Goal: Book appointment/travel/reservation

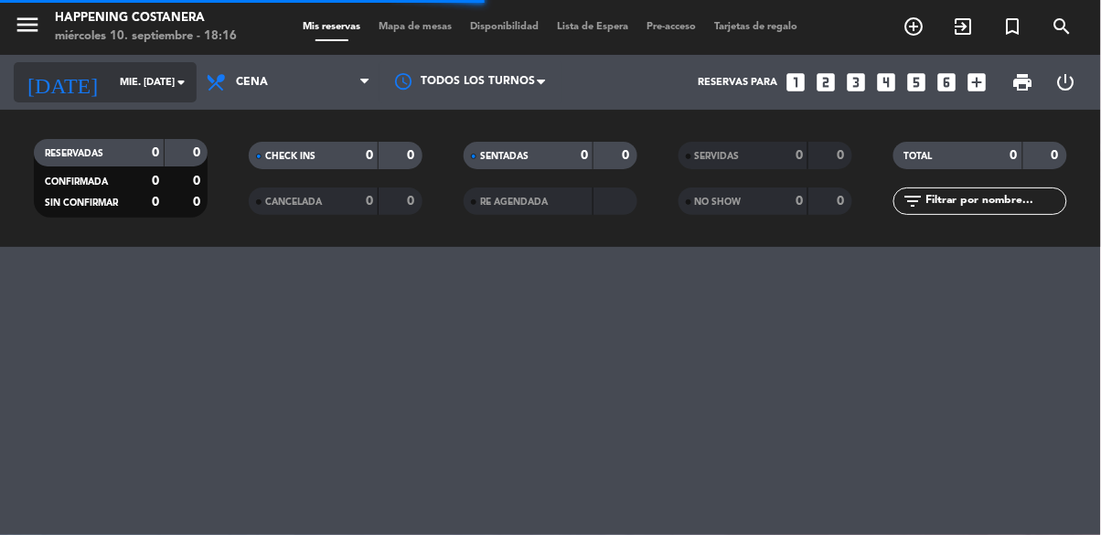
click at [138, 81] on input "mié. [DATE]" at bounding box center [179, 83] width 137 height 30
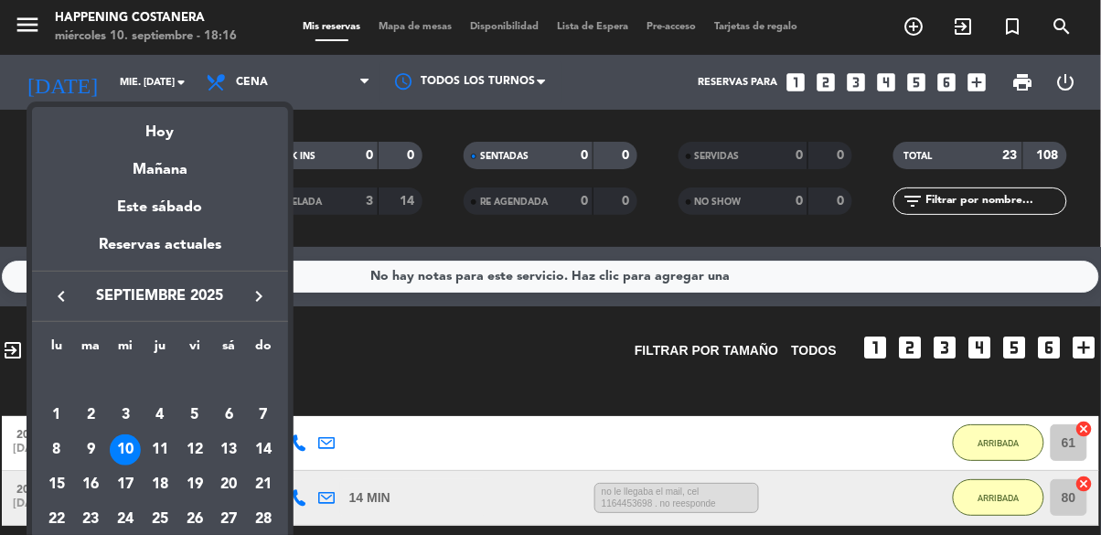
click at [465, 320] on div at bounding box center [550, 267] width 1101 height 535
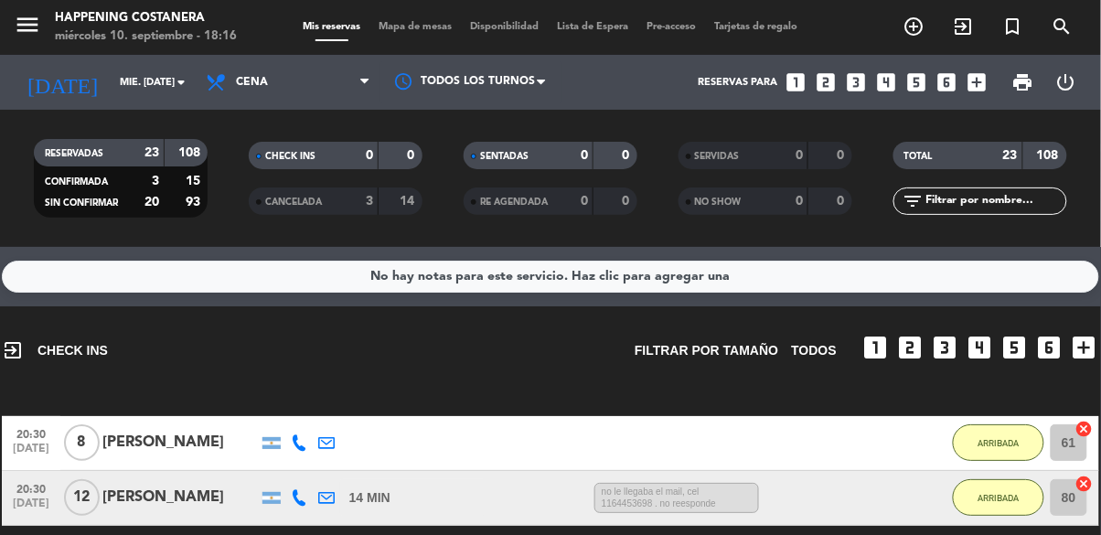
click at [429, 22] on span "Mapa de mesas" at bounding box center [416, 27] width 91 height 10
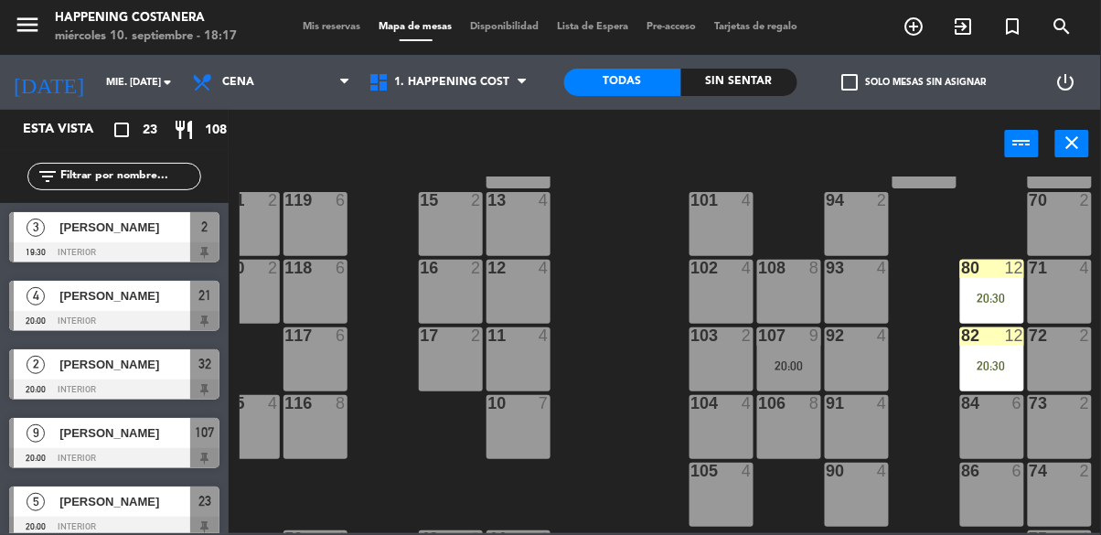
scroll to position [85, 301]
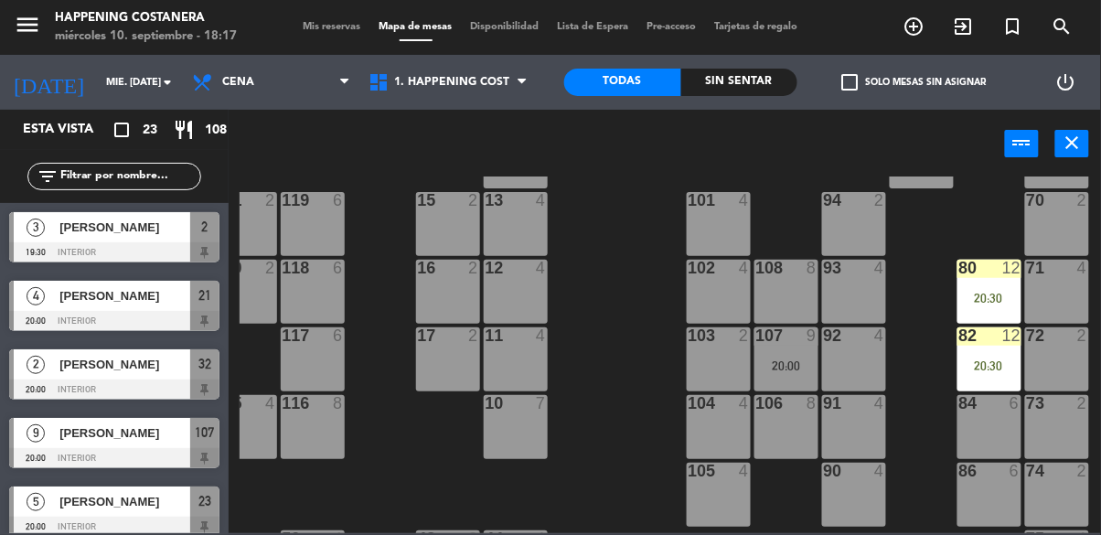
click at [982, 287] on div "80 12 20:30" at bounding box center [990, 292] width 64 height 64
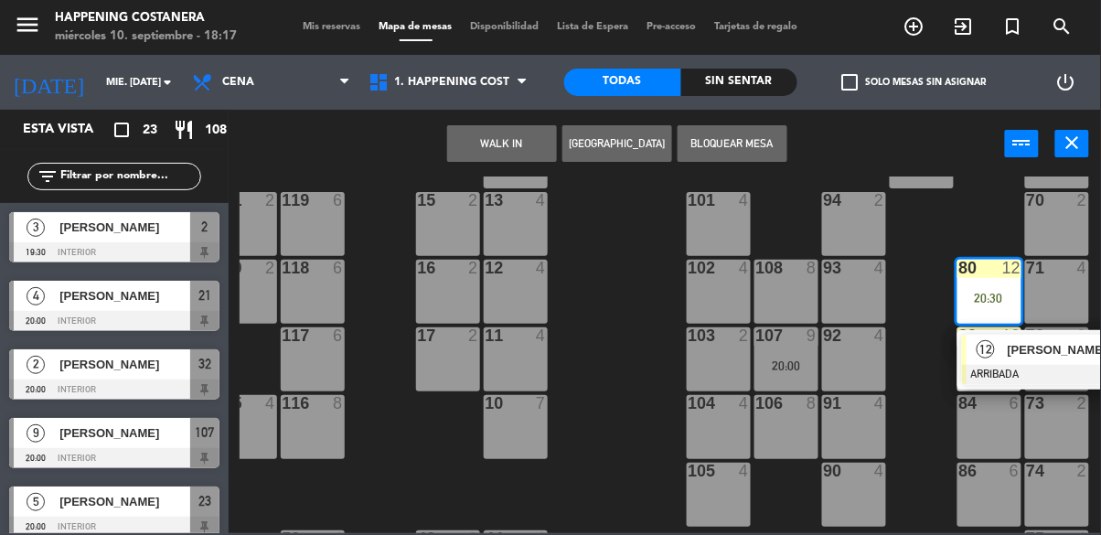
click at [1016, 354] on span "[PERSON_NAME]" at bounding box center [1066, 349] width 117 height 19
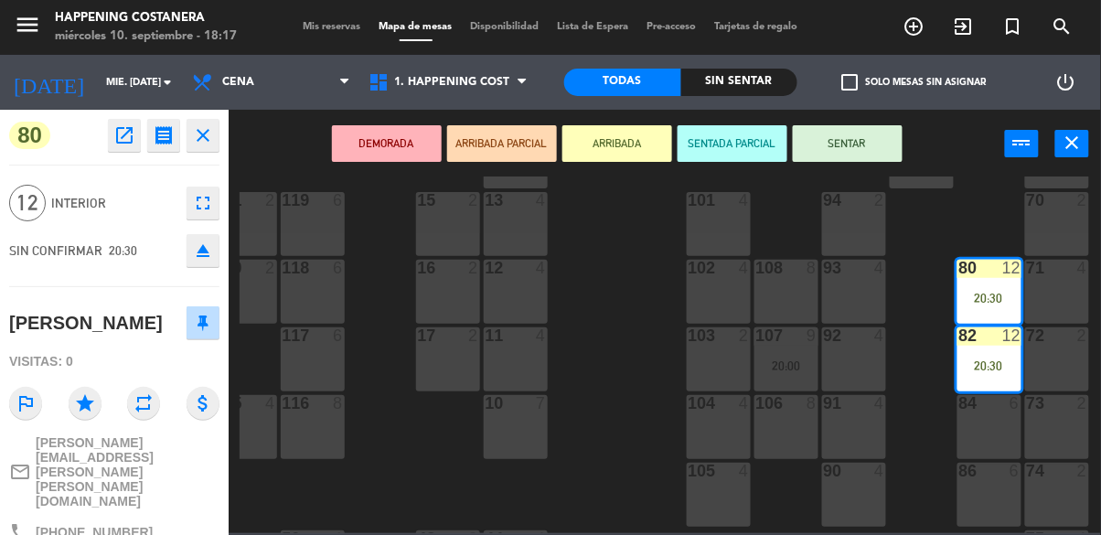
click at [607, 333] on div "69 2 122 6 121 6 120 6 14 4 CAVA 12 21:00 101 4 94 2 70 2 123 6 131 2 134 2 132…" at bounding box center [671, 355] width 862 height 357
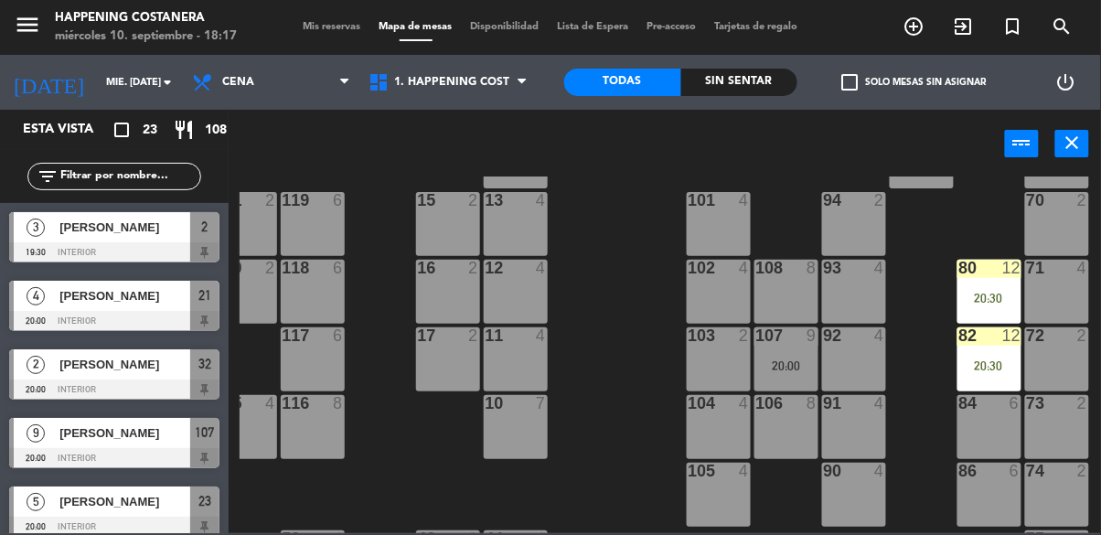
scroll to position [0, 0]
click at [139, 75] on input "mié. [DATE]" at bounding box center [165, 83] width 137 height 30
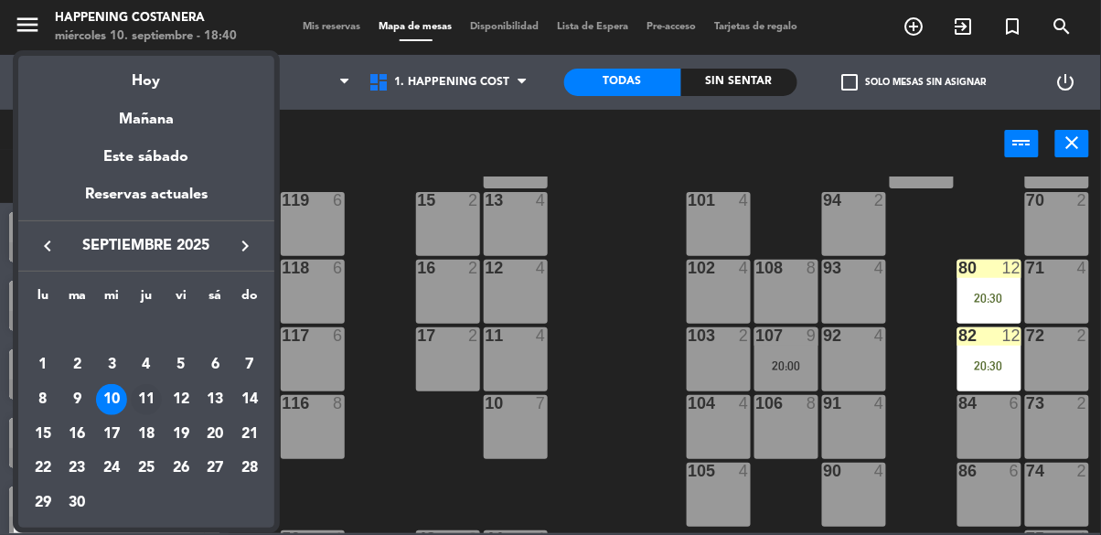
click at [142, 386] on div "11" at bounding box center [146, 399] width 31 height 31
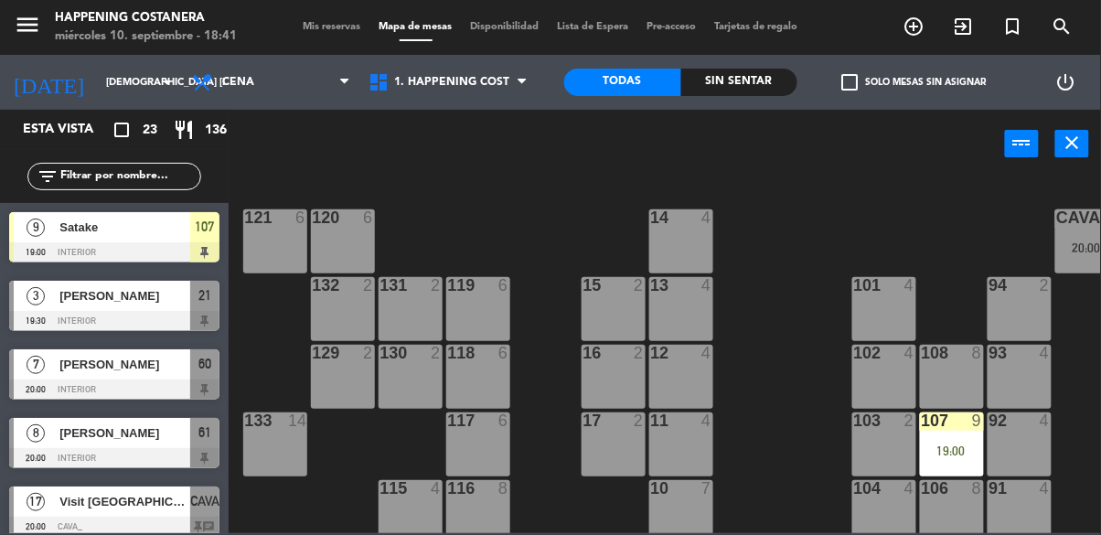
scroll to position [0, 301]
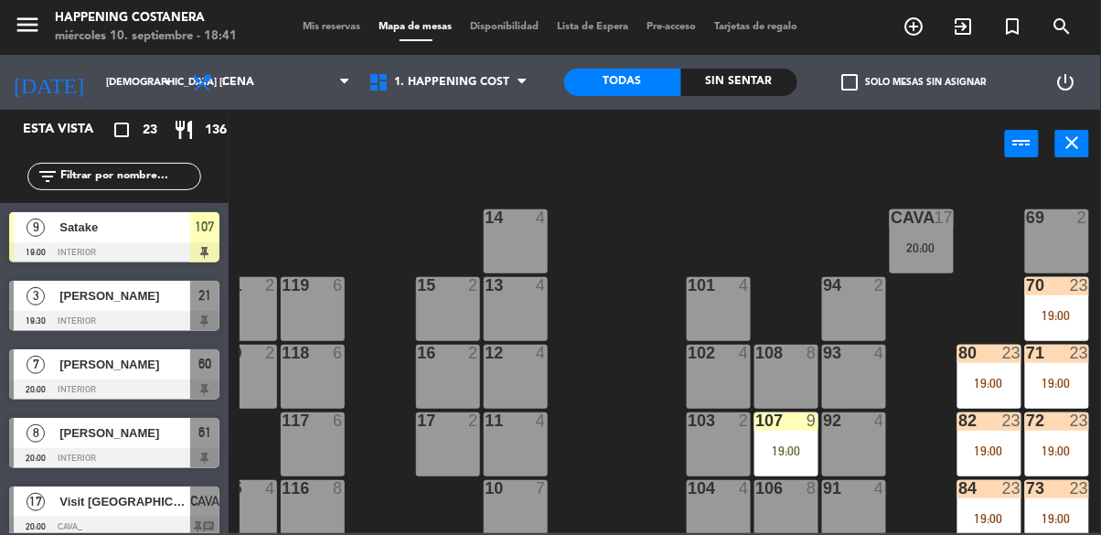
click at [919, 255] on div "CAVA 17 20:00" at bounding box center [922, 242] width 64 height 64
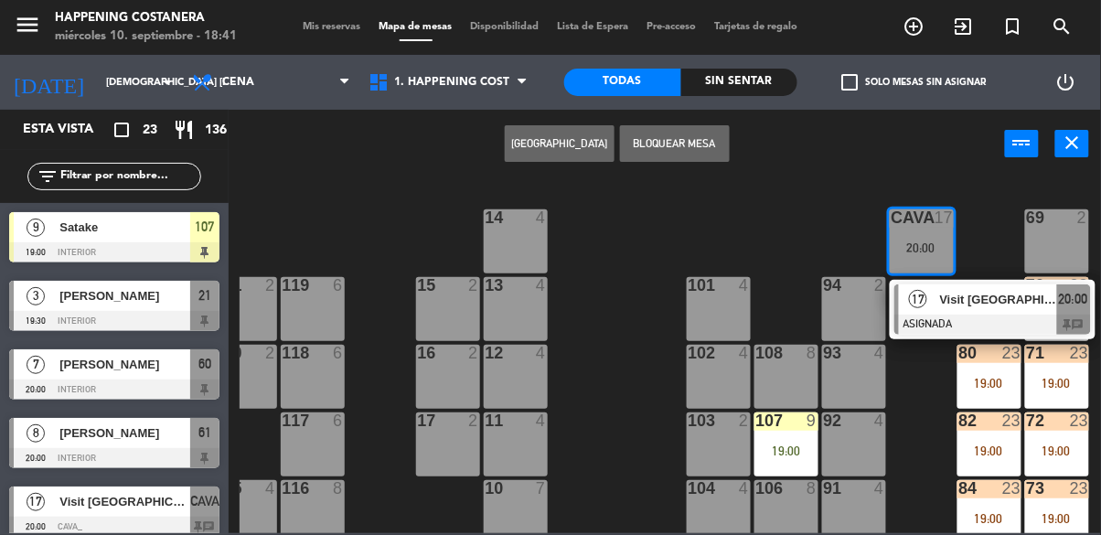
click at [912, 391] on div "69 2 122 6 121 6 120 6 14 4 CAVA 17 20:00 17 Visit [GEOGRAPHIC_DATA]-Latitud Pa…" at bounding box center [671, 355] width 862 height 357
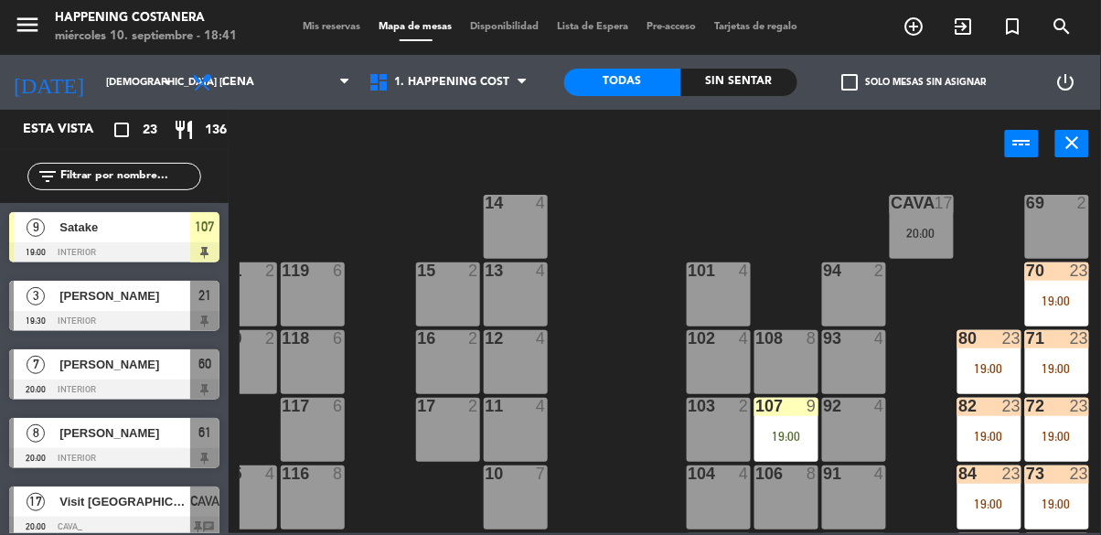
scroll to position [36, 301]
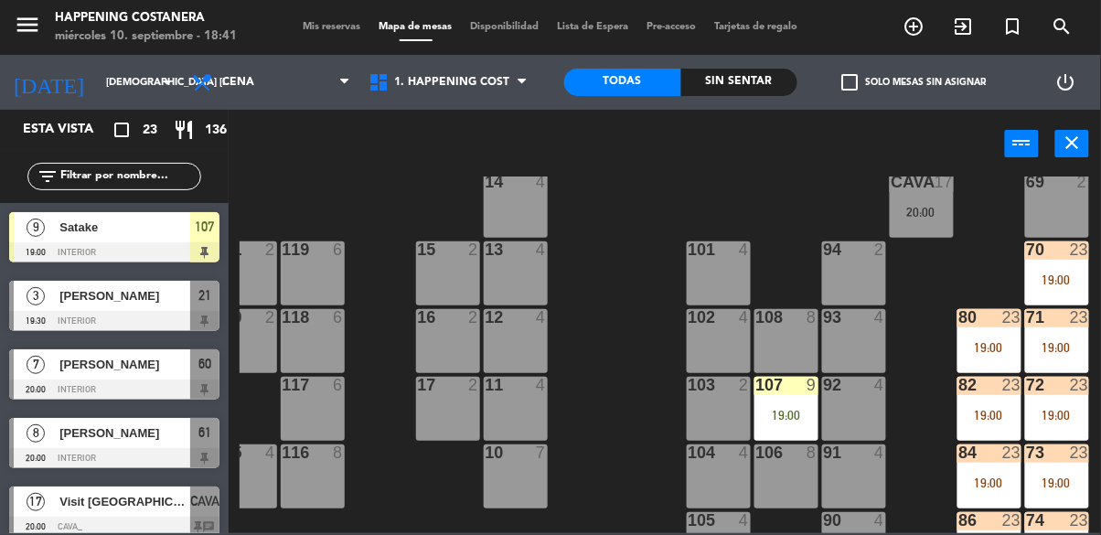
click at [769, 410] on div "19:00" at bounding box center [787, 415] width 64 height 13
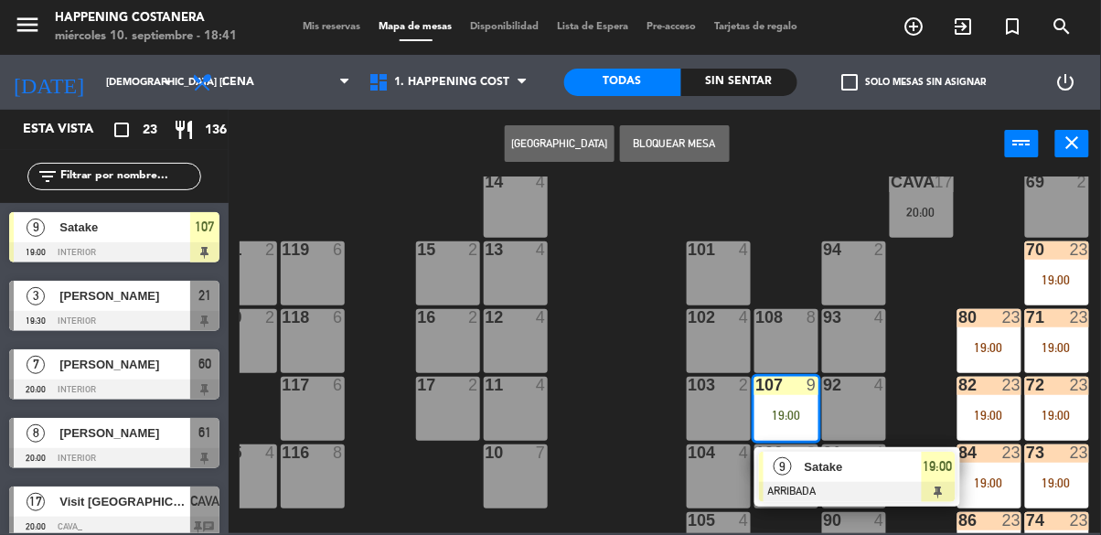
click at [618, 443] on div "69 2 122 6 121 6 120 6 14 4 CAVA 17 20:00 101 4 94 2 70 23 19:00 123 6 131 2 13…" at bounding box center [671, 355] width 862 height 357
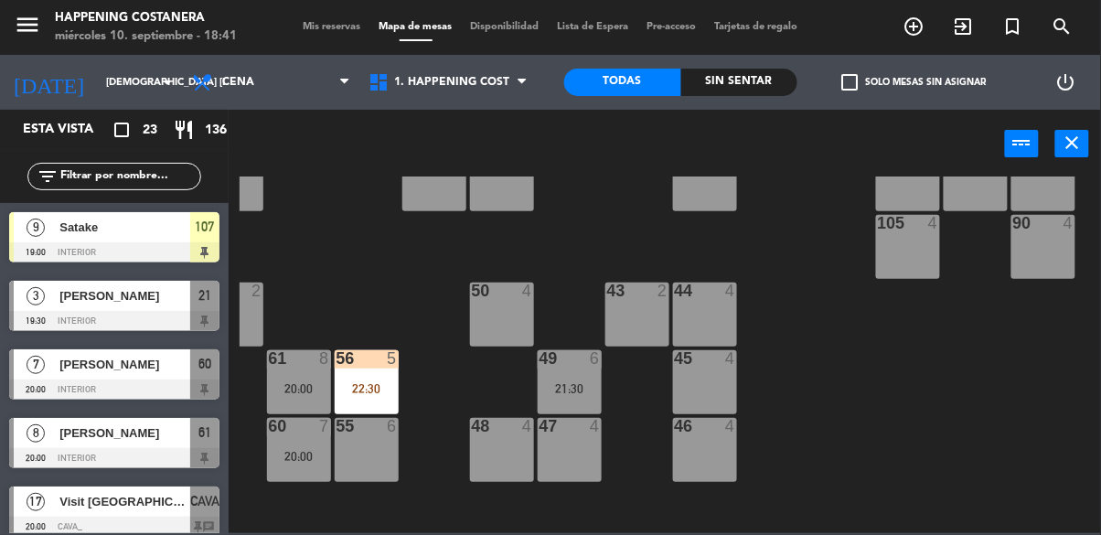
scroll to position [333, 93]
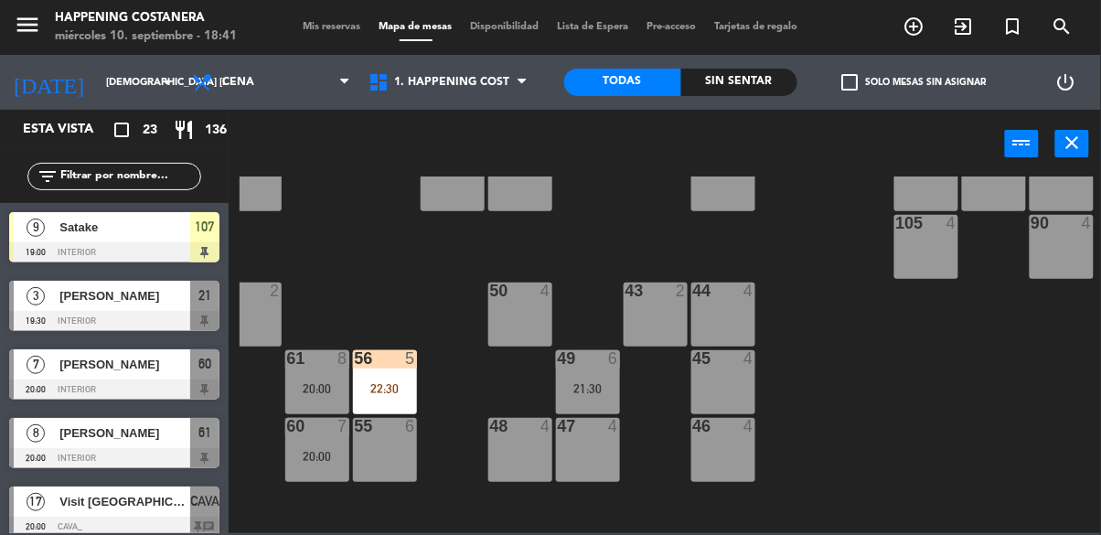
click at [590, 392] on div "21:30" at bounding box center [588, 388] width 64 height 13
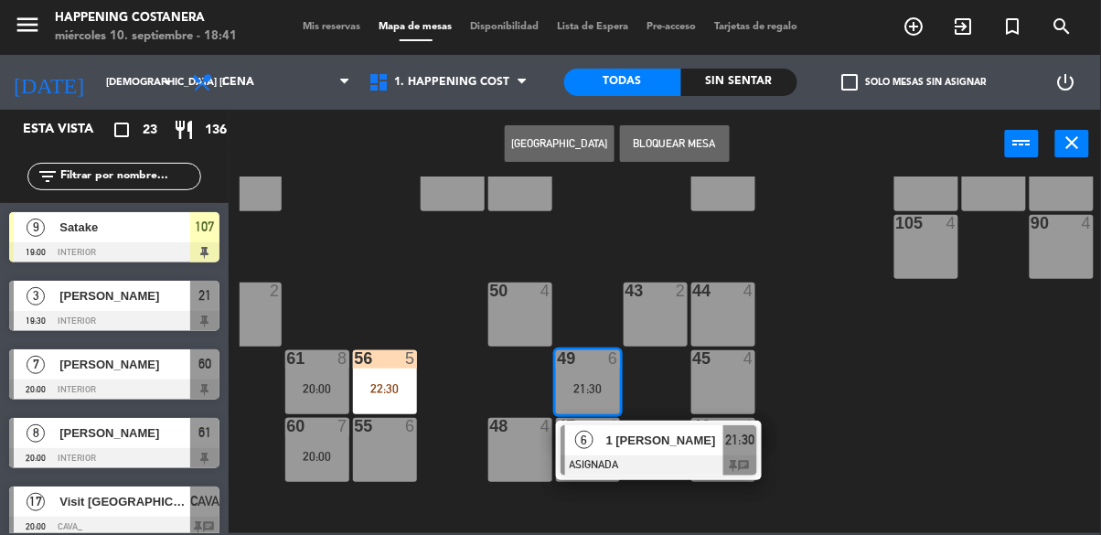
click at [815, 369] on div "69 2 122 6 121 6 120 6 14 4 CAVA 17 20:00 101 4 94 2 70 23 19:00 123 6 131 2 13…" at bounding box center [671, 355] width 862 height 357
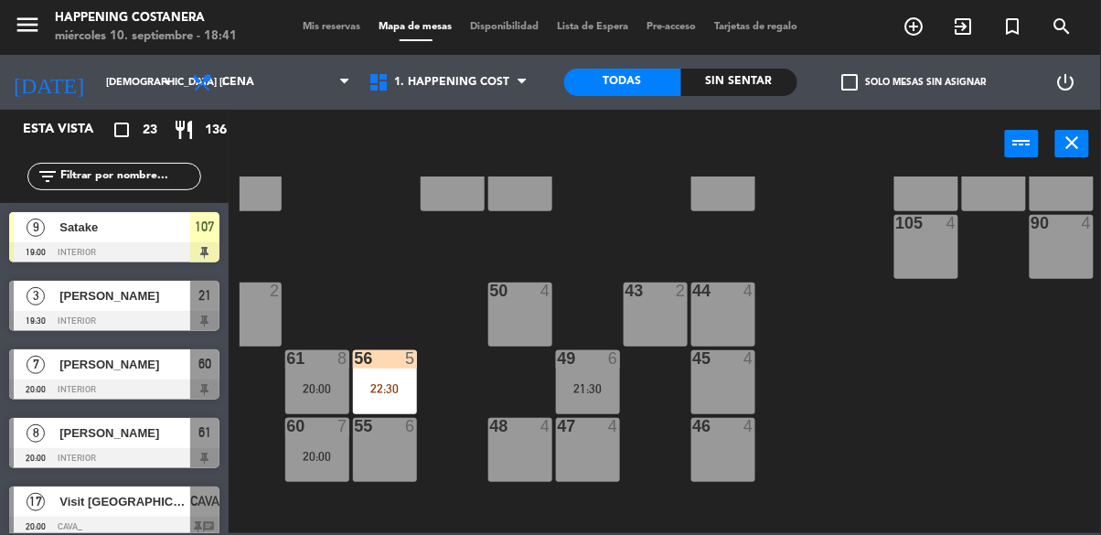
click at [607, 377] on div "49 6 21:30" at bounding box center [588, 382] width 64 height 64
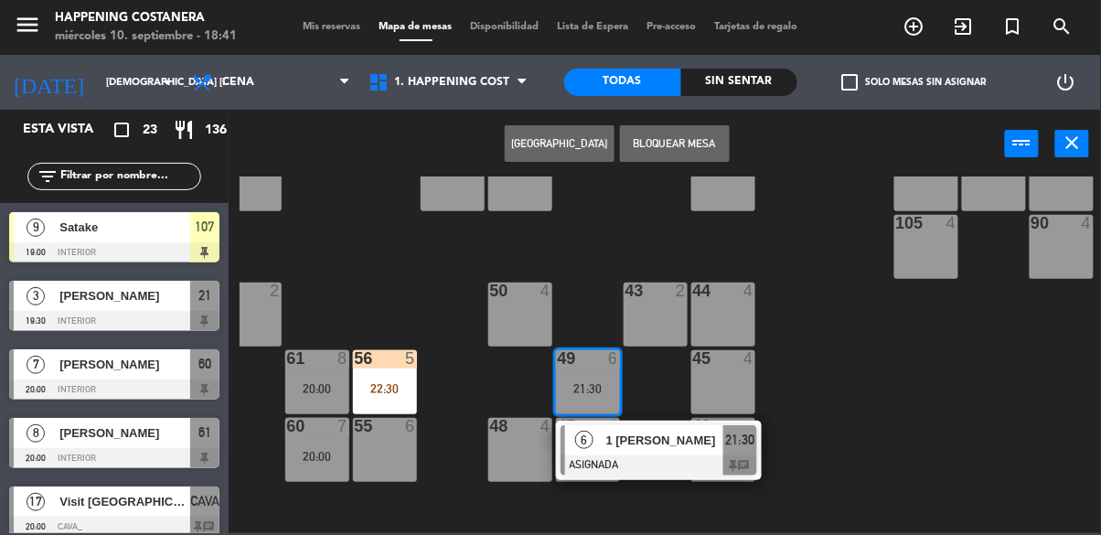
click at [680, 435] on span "1 [PERSON_NAME]" at bounding box center [665, 440] width 117 height 19
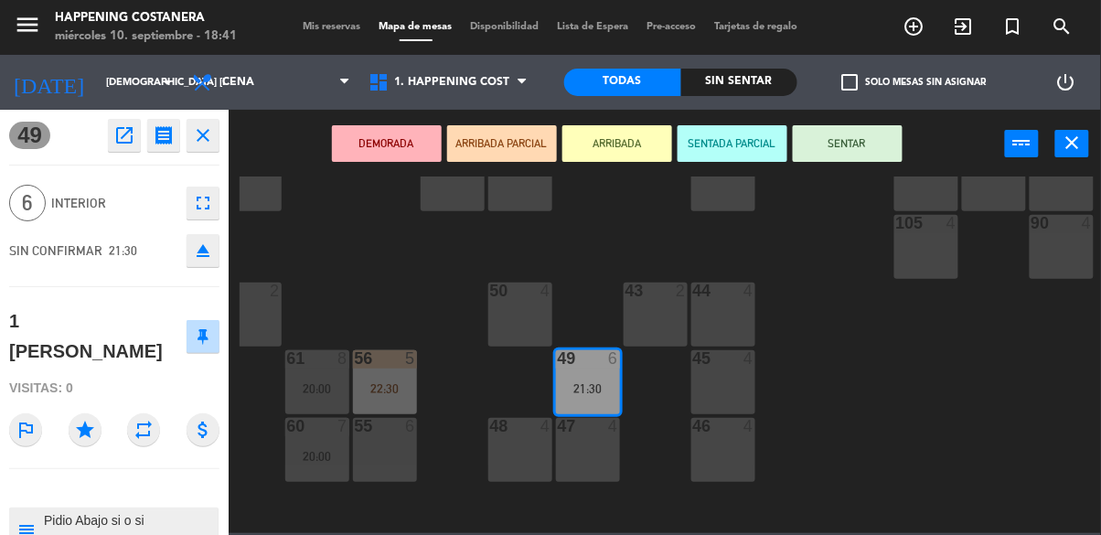
click at [838, 401] on div "69 2 122 6 121 6 120 6 14 4 CAVA 17 20:00 101 4 94 2 70 23 19:00 123 6 131 2 13…" at bounding box center [671, 355] width 862 height 357
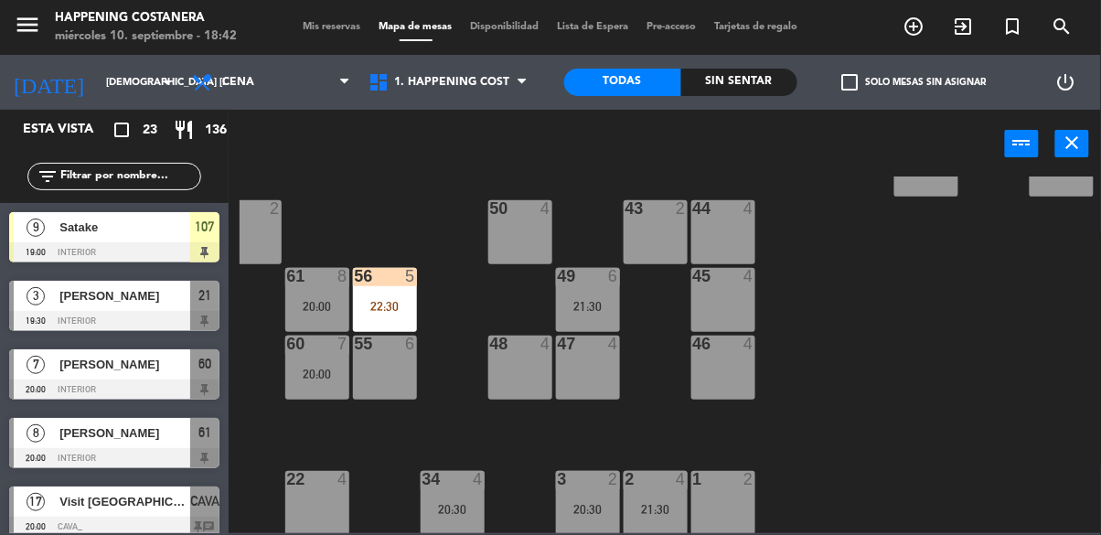
scroll to position [415, 0]
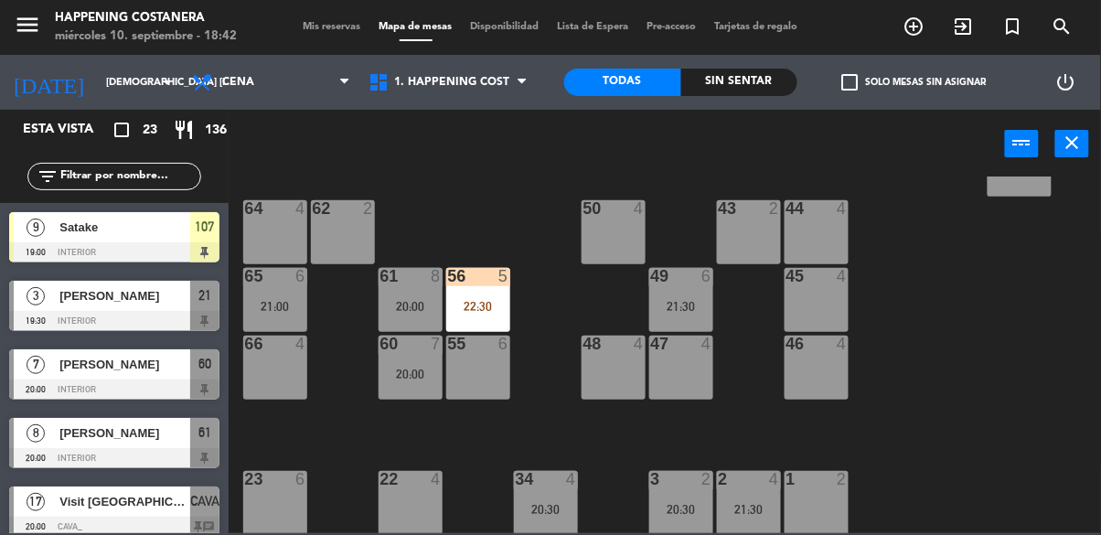
click at [494, 309] on div "22:30" at bounding box center [478, 306] width 64 height 13
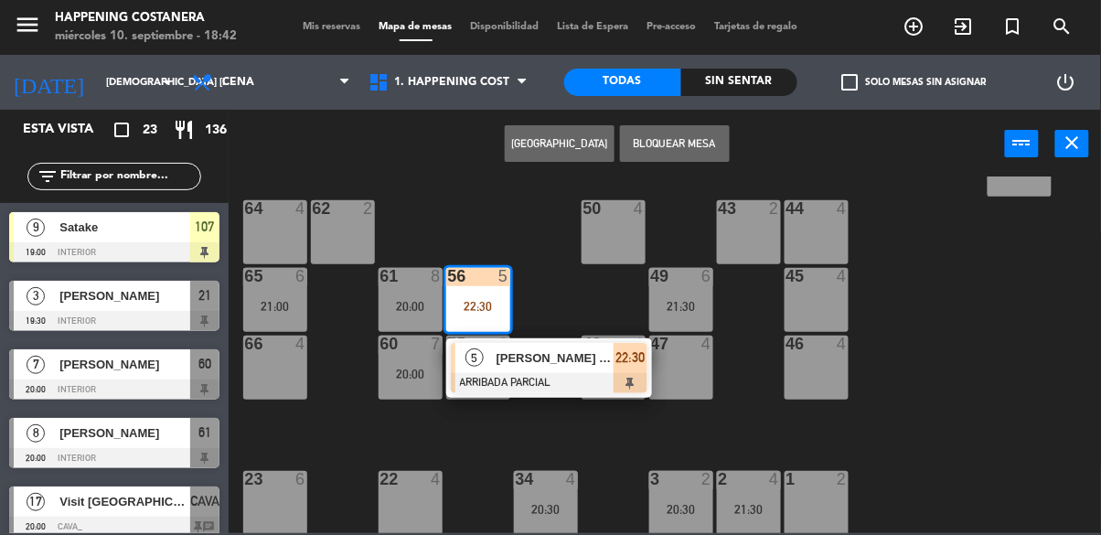
click at [922, 308] on div "69 2 122 6 121 6 120 6 14 4 CAVA 17 20:00 101 4 94 2 70 23 19:00 123 6 131 2 13…" at bounding box center [671, 355] width 862 height 357
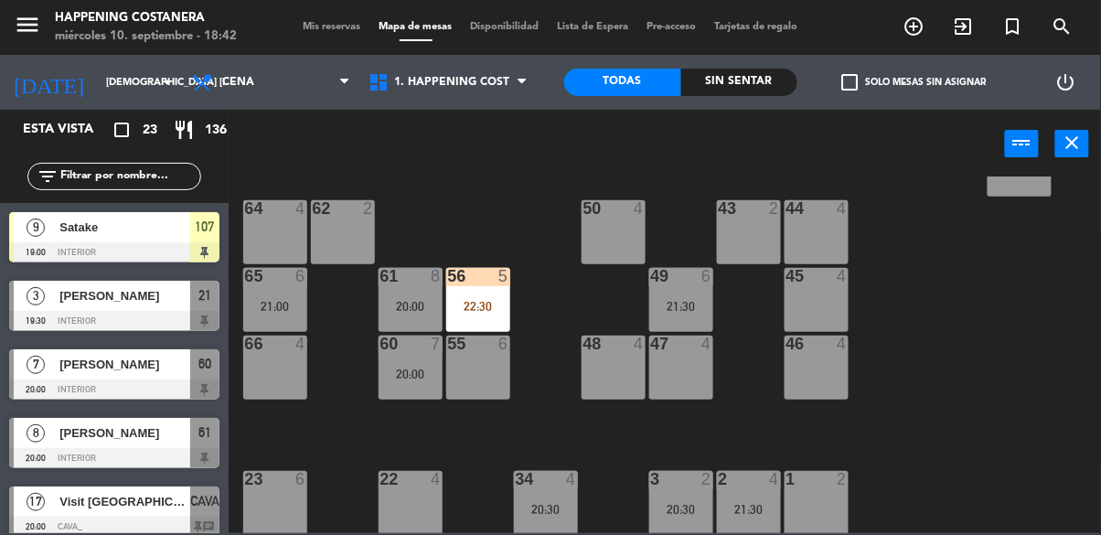
click at [470, 327] on div "56 5 22:30" at bounding box center [478, 300] width 64 height 64
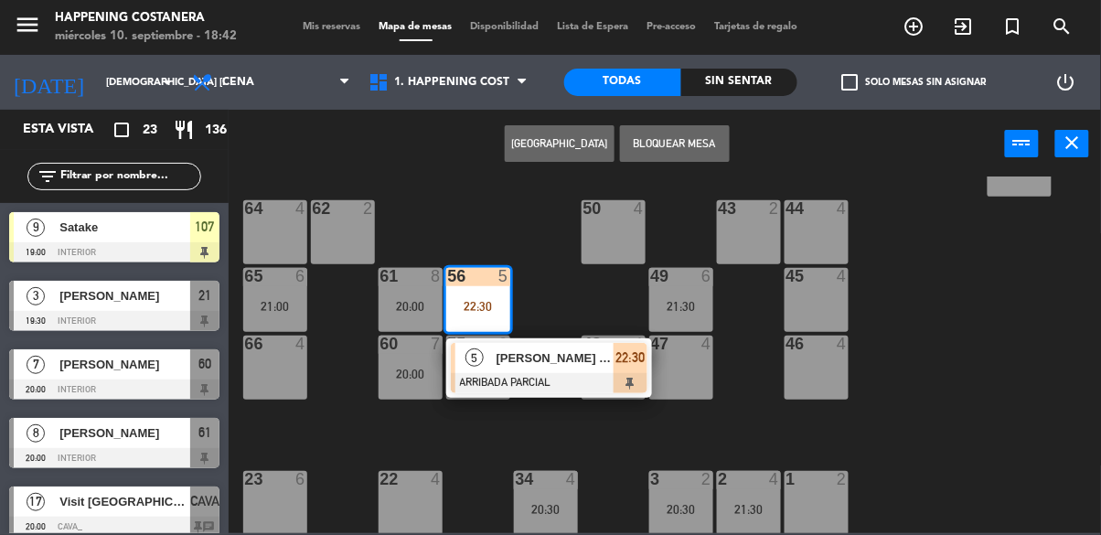
click at [927, 322] on div "69 2 122 6 121 6 120 6 14 4 CAVA 17 20:00 101 4 94 2 70 23 19:00 123 6 131 2 13…" at bounding box center [671, 355] width 862 height 357
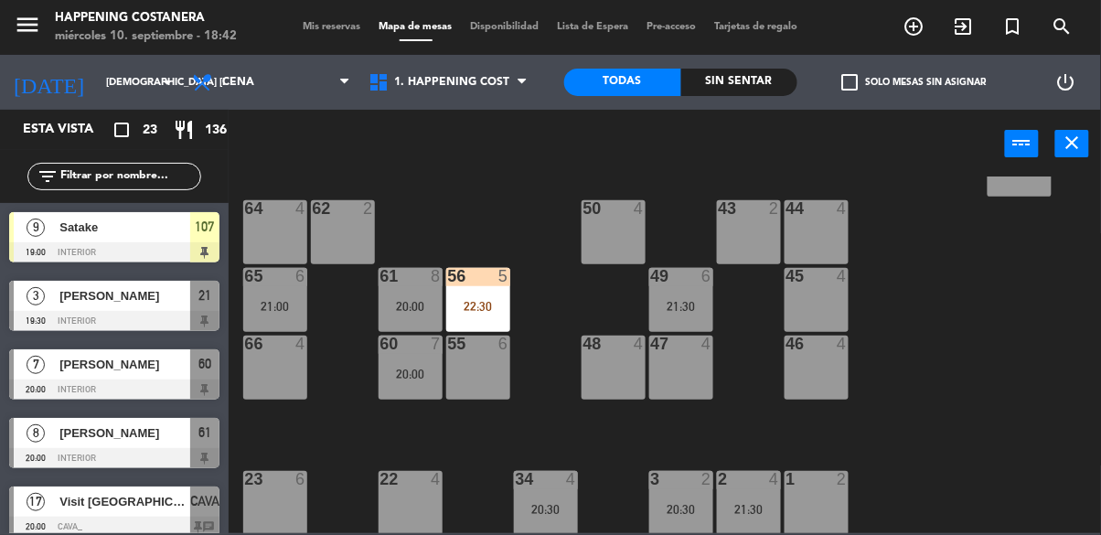
click at [417, 274] on div at bounding box center [410, 276] width 30 height 16
click at [958, 369] on div "69 2 122 6 121 6 120 6 14 4 CAVA 17 20:00 101 4 94 2 70 23 19:00 123 6 131 2 13…" at bounding box center [671, 355] width 862 height 357
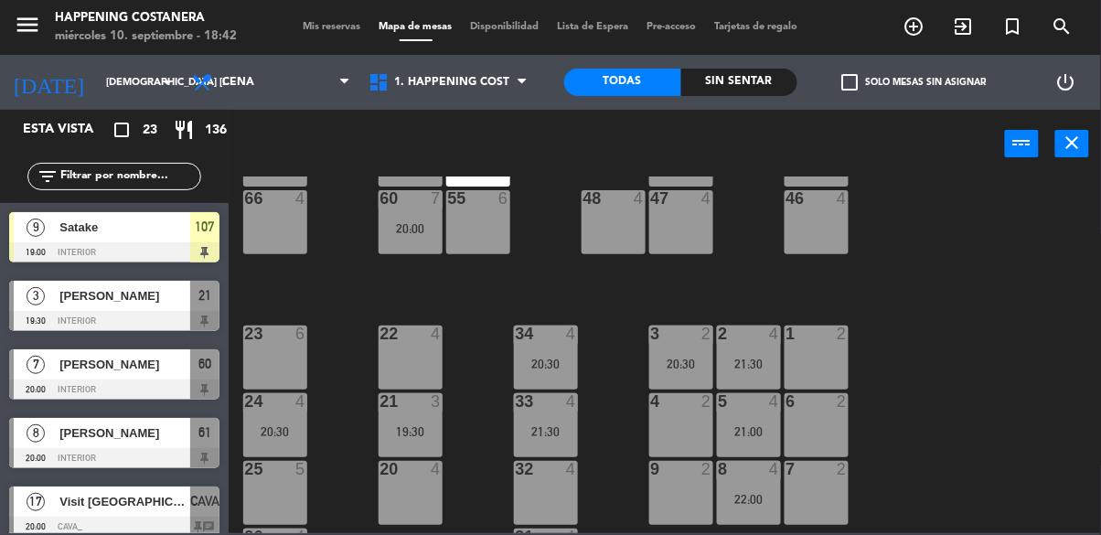
scroll to position [698, 0]
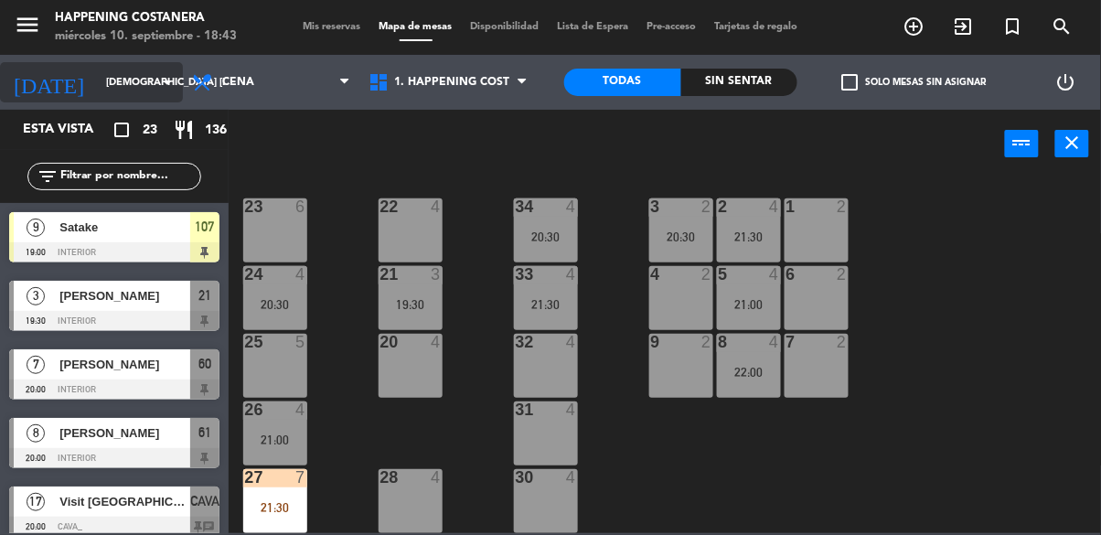
click at [105, 83] on input "[DEMOGRAPHIC_DATA] [DATE]" at bounding box center [165, 83] width 137 height 30
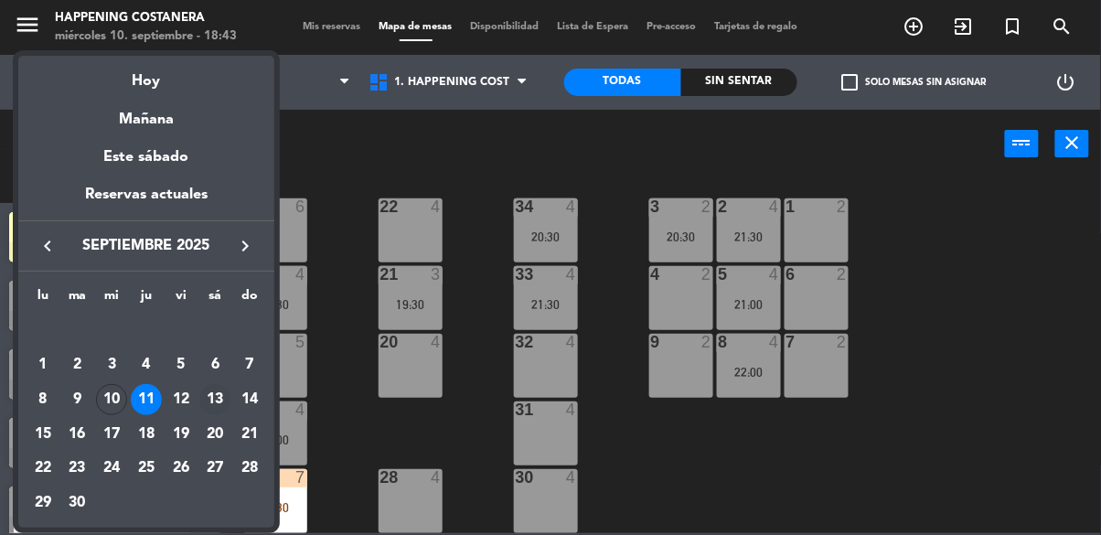
click at [220, 394] on div "13" at bounding box center [214, 399] width 31 height 31
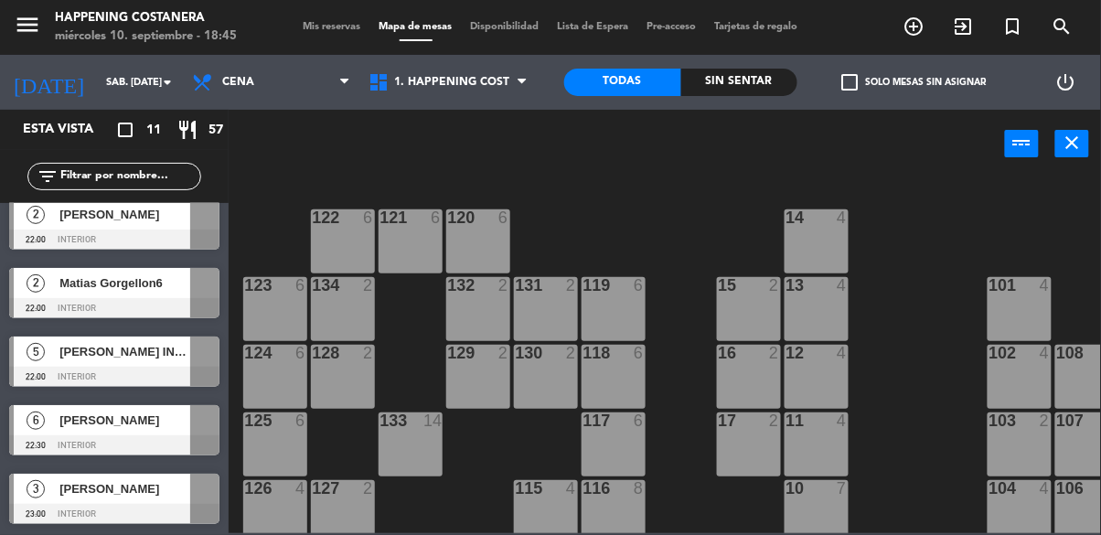
scroll to position [0, 0]
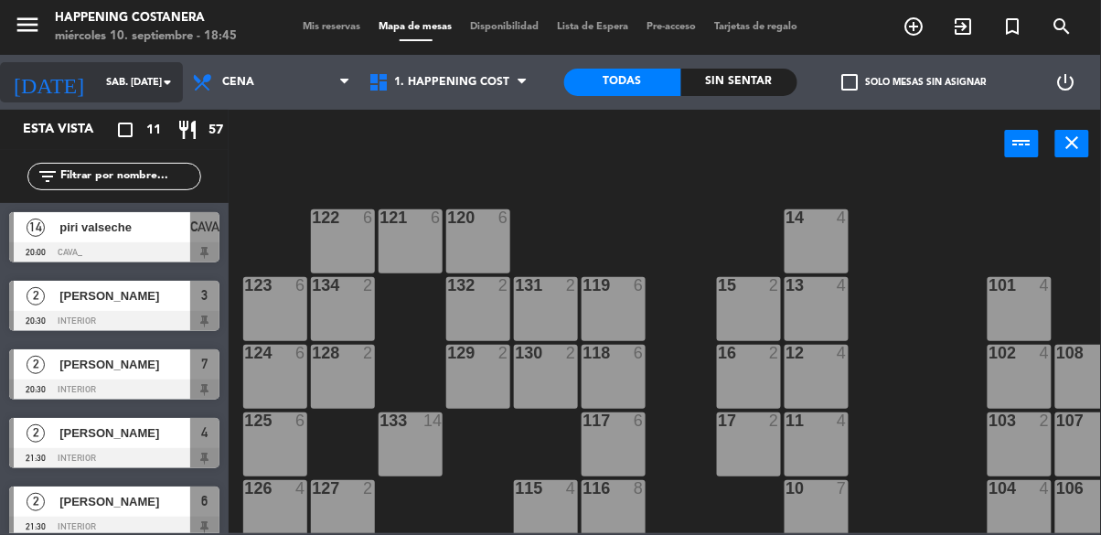
click at [121, 88] on input "sáb. [DATE]" at bounding box center [165, 83] width 137 height 30
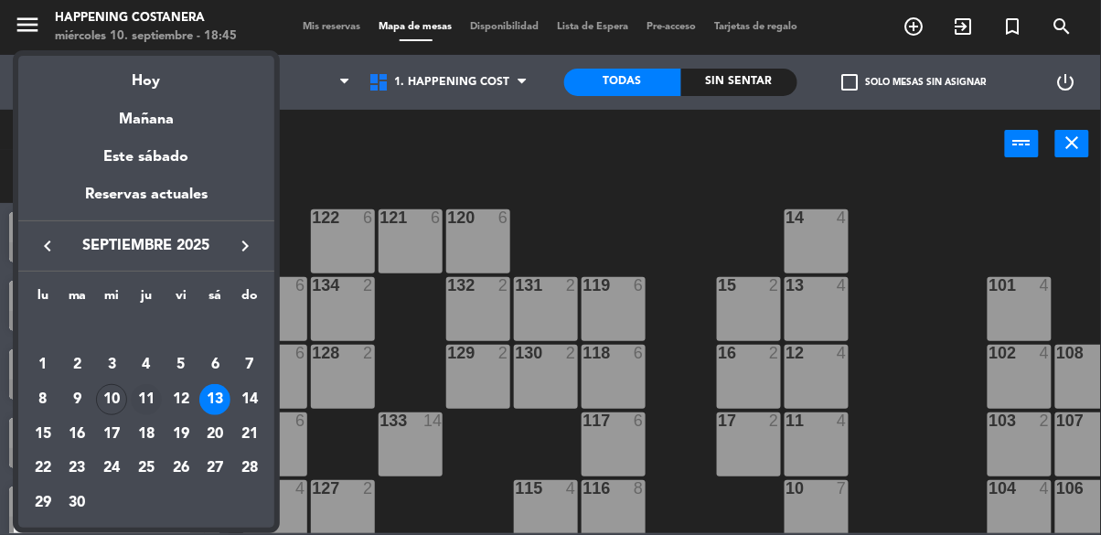
click at [145, 384] on div "11" at bounding box center [146, 399] width 31 height 31
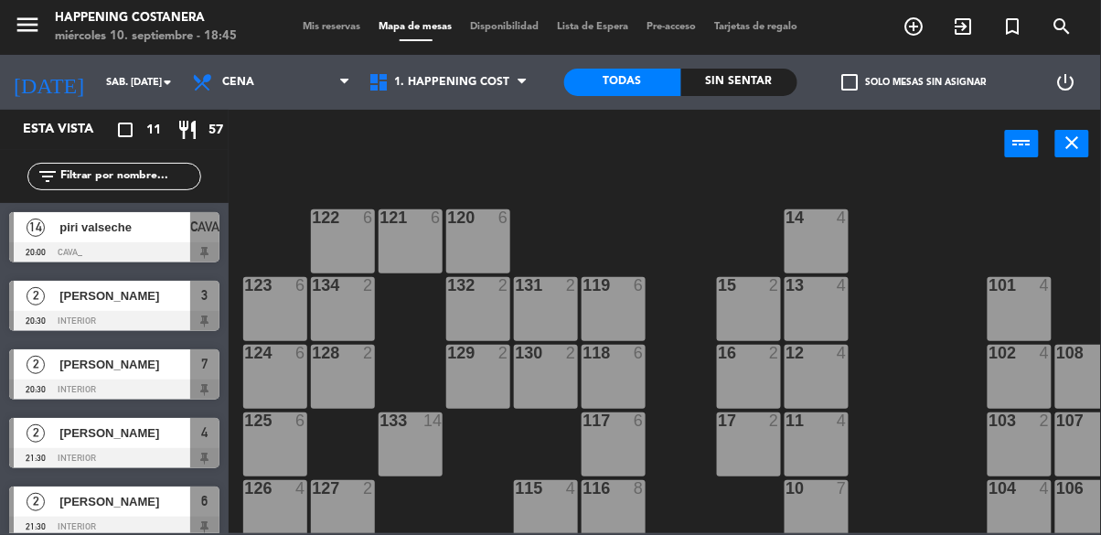
type input "[DEMOGRAPHIC_DATA] [DATE]"
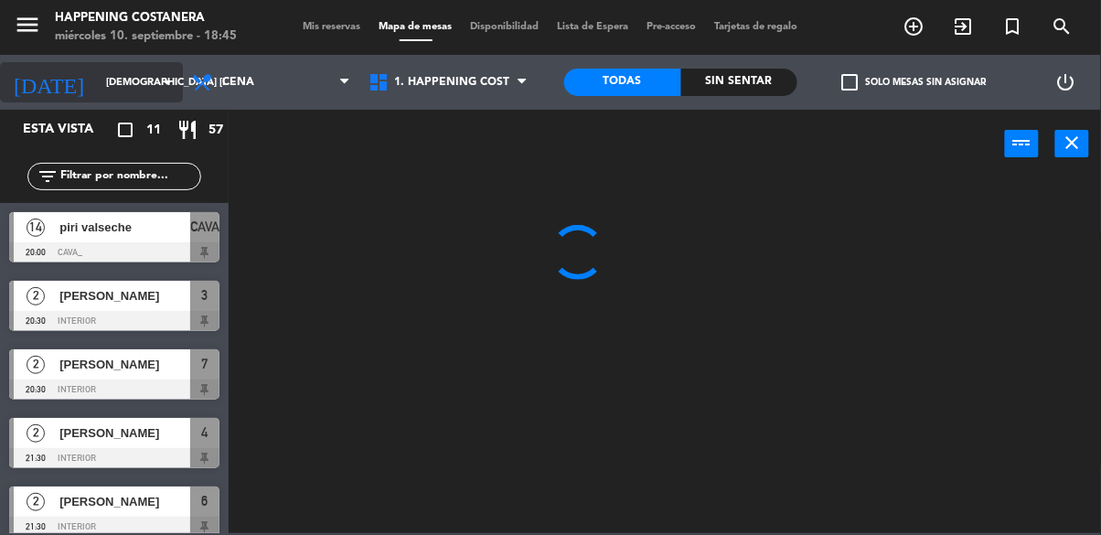
click at [154, 92] on input "[DEMOGRAPHIC_DATA] [DATE]" at bounding box center [165, 83] width 137 height 30
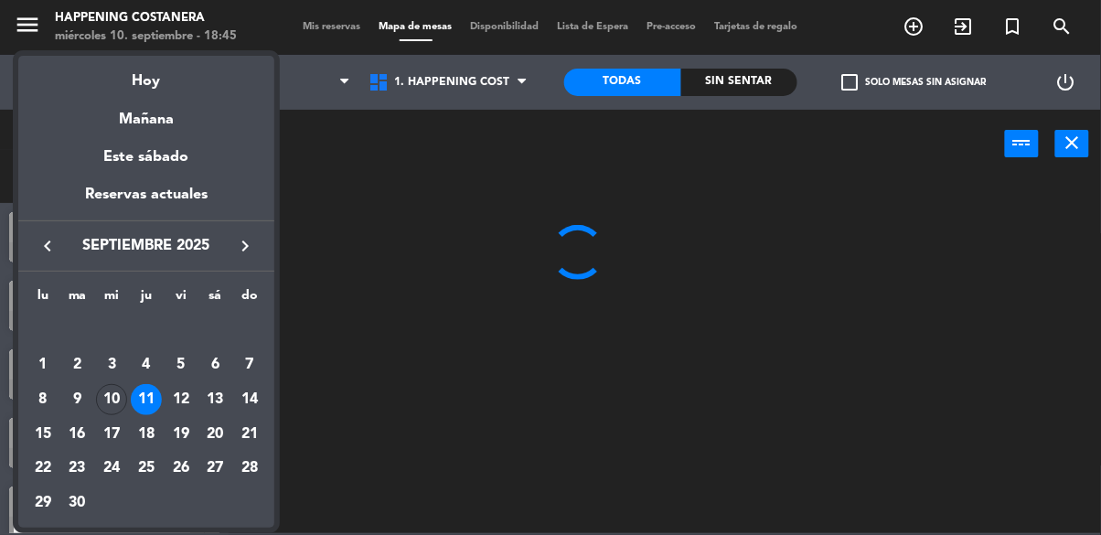
click at [349, 231] on div at bounding box center [550, 267] width 1101 height 535
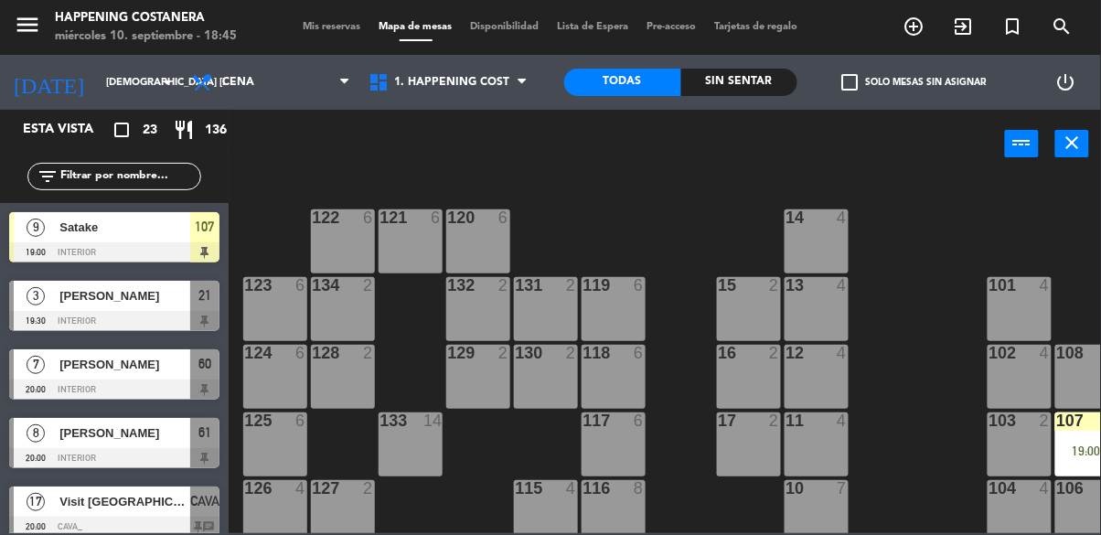
click at [908, 27] on icon "add_circle_outline" at bounding box center [915, 27] width 22 height 22
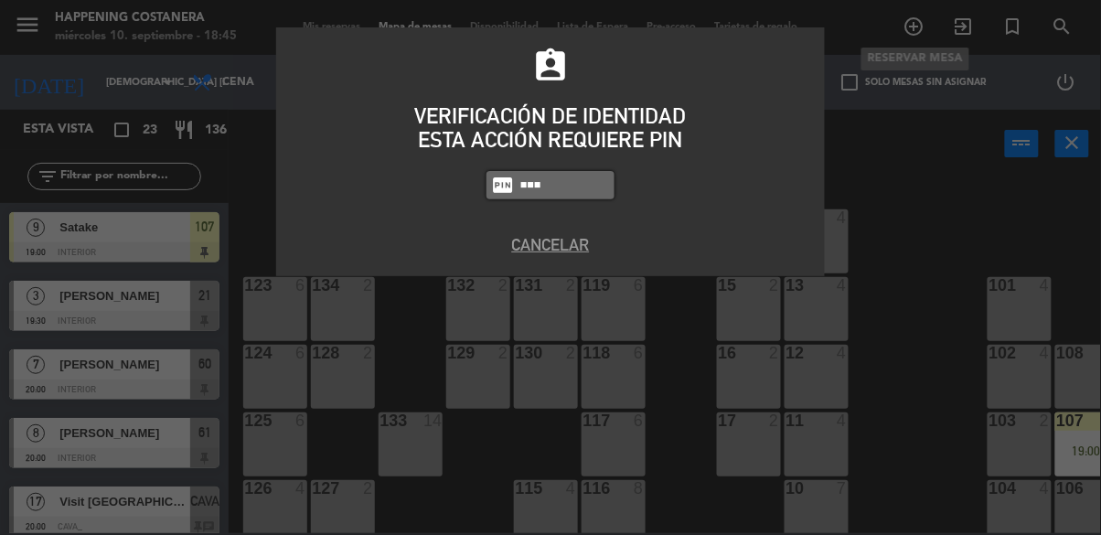
type input "5759"
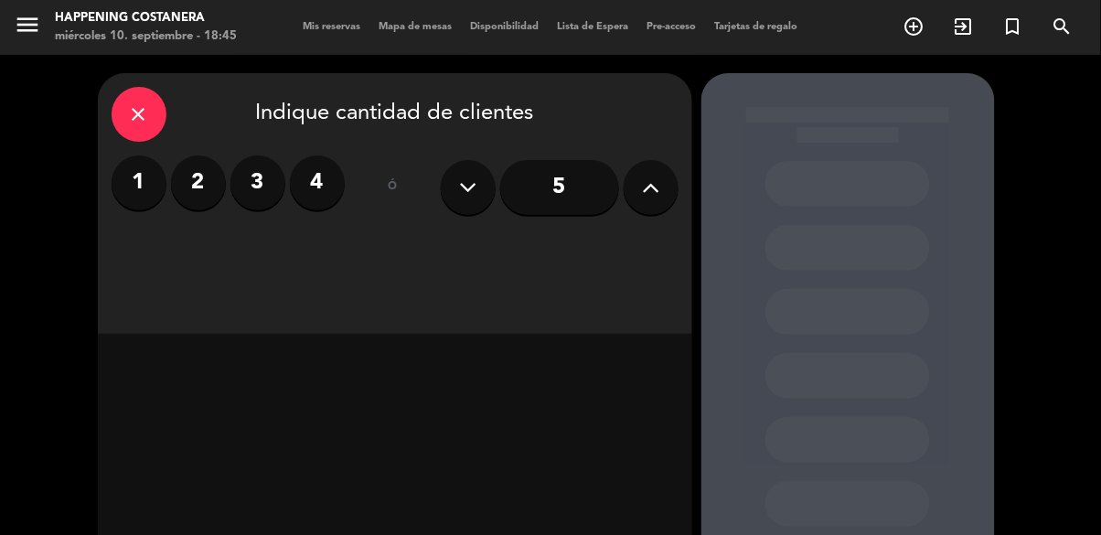
click at [567, 183] on input "5" at bounding box center [559, 187] width 119 height 55
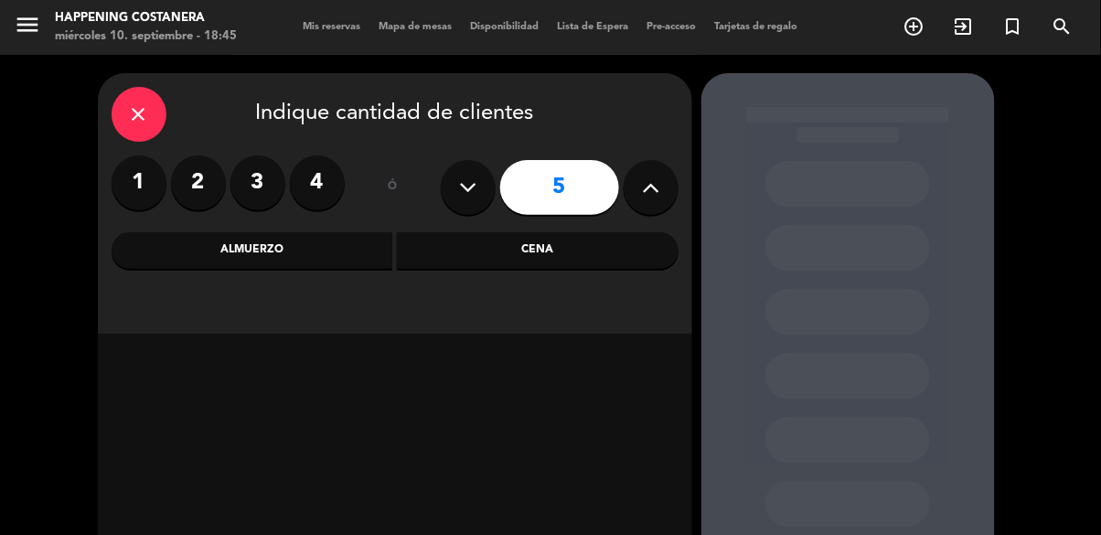
click at [544, 254] on div "Cena" at bounding box center [538, 250] width 282 height 37
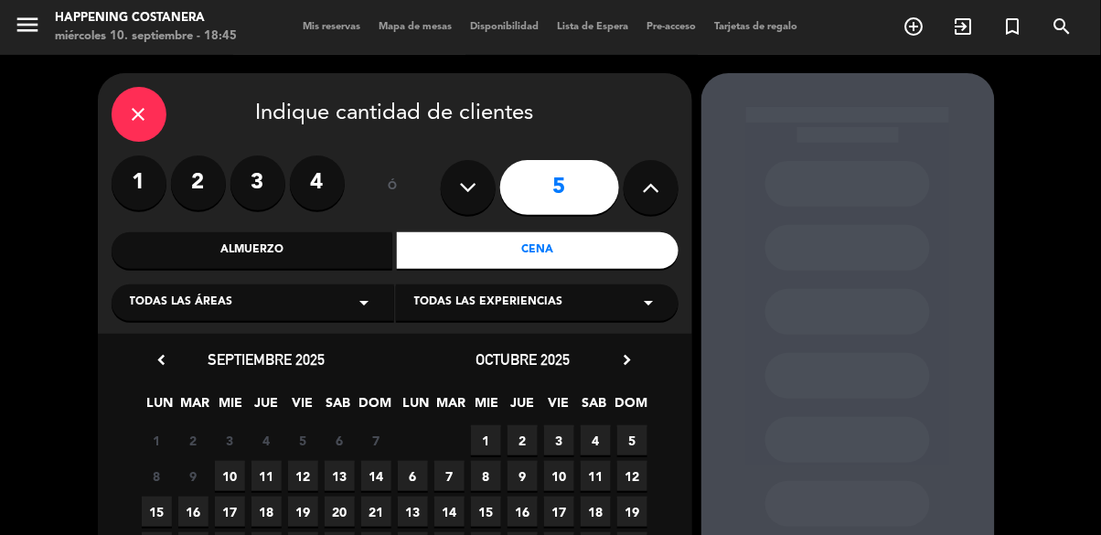
scroll to position [89, 0]
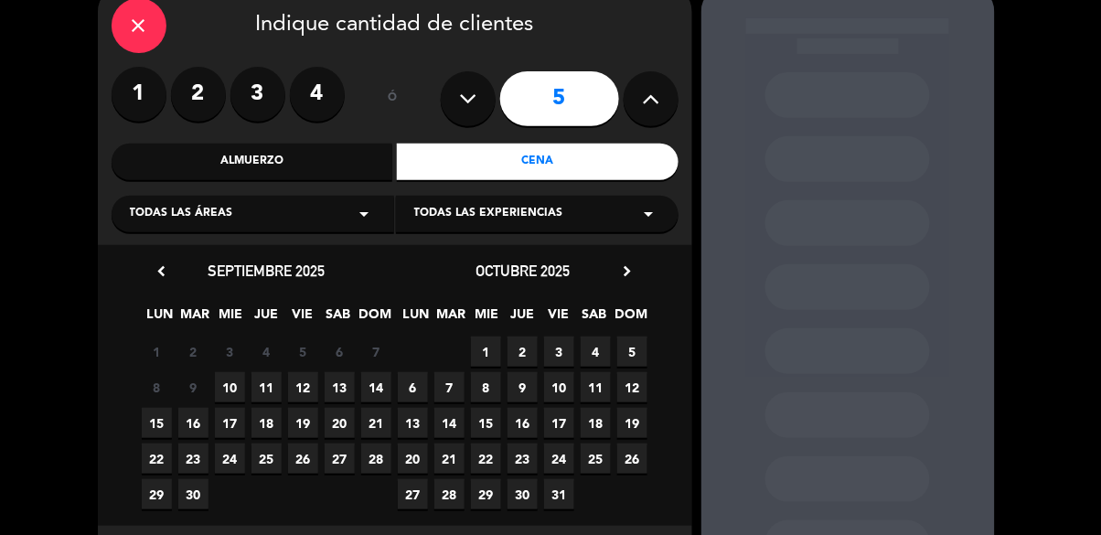
click at [329, 398] on span "13" at bounding box center [340, 387] width 30 height 30
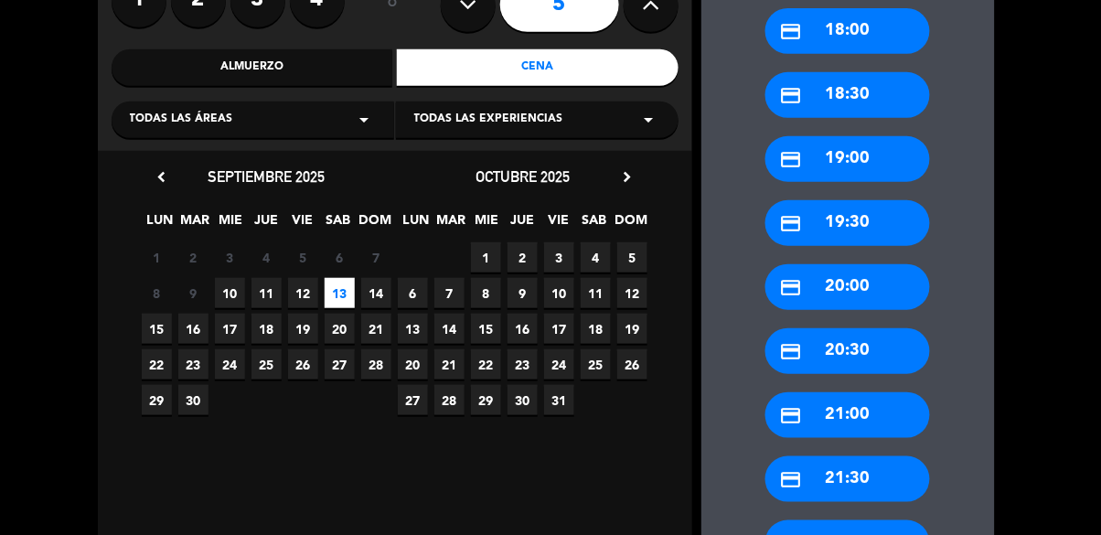
scroll to position [183, 0]
click at [852, 534] on div "credit_card 22:00" at bounding box center [848, 544] width 165 height 46
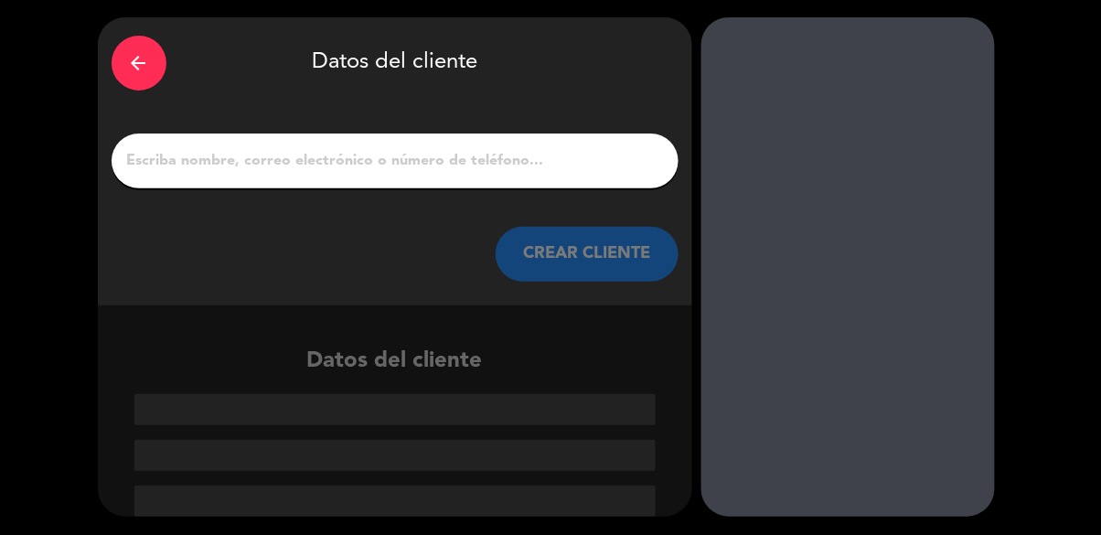
scroll to position [0, 0]
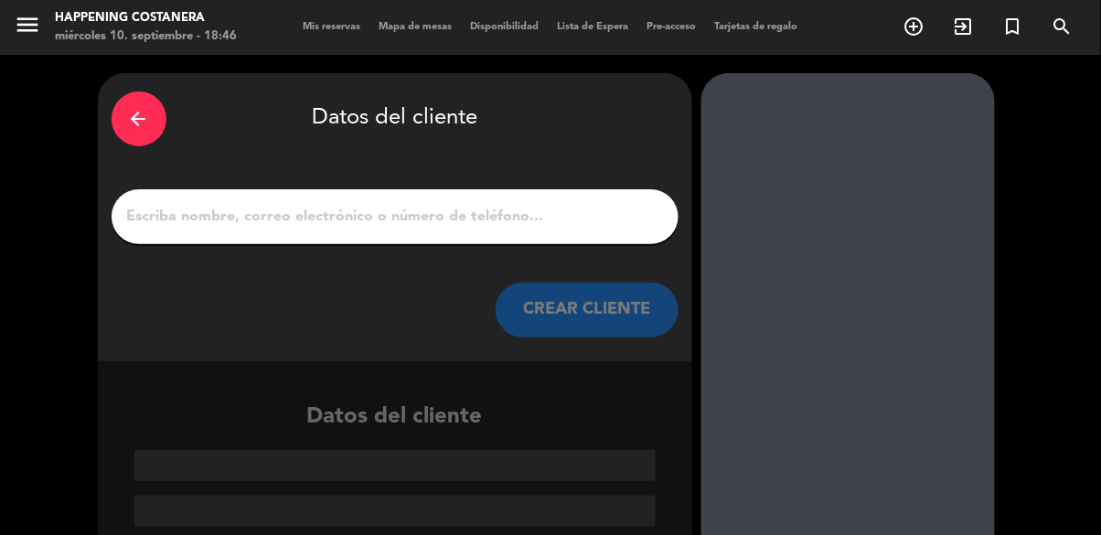
click at [517, 205] on input "1" at bounding box center [395, 217] width 540 height 26
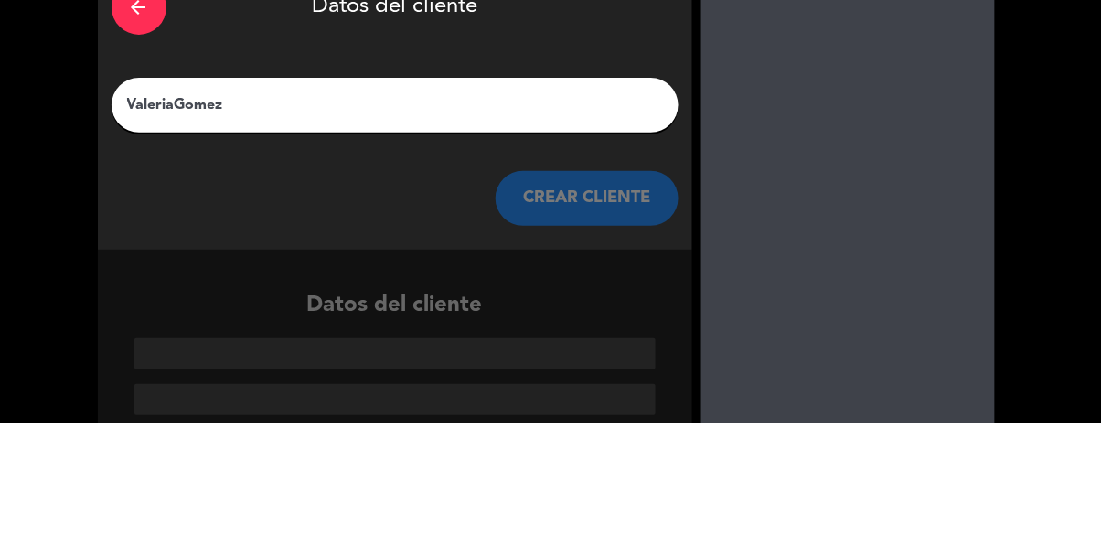
click at [154, 221] on input "ValeriaGomez" at bounding box center [395, 217] width 540 height 26
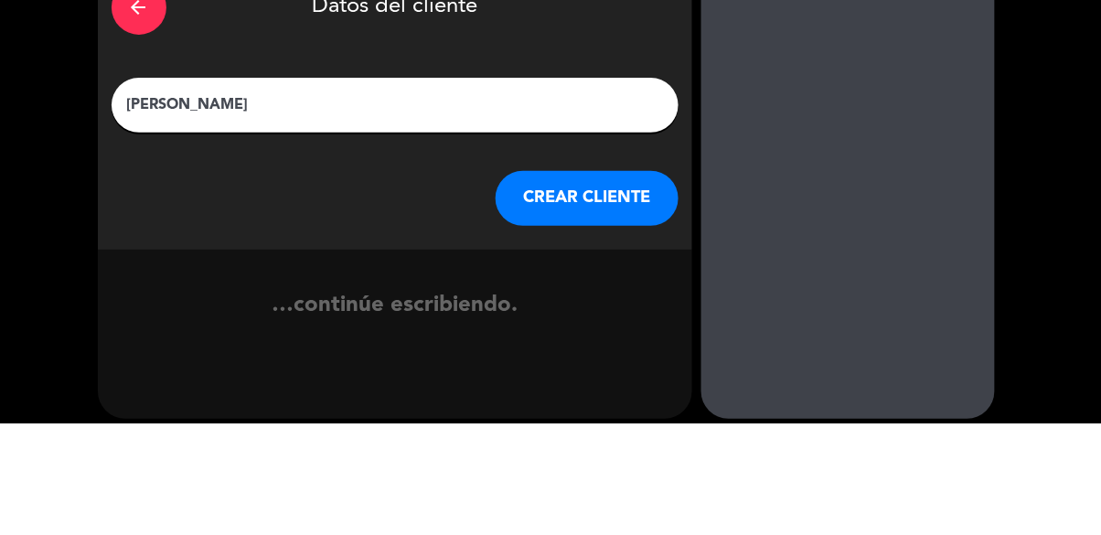
click at [285, 217] on input "[PERSON_NAME]" at bounding box center [395, 217] width 540 height 26
type input "[PERSON_NAME] Inv Pao"
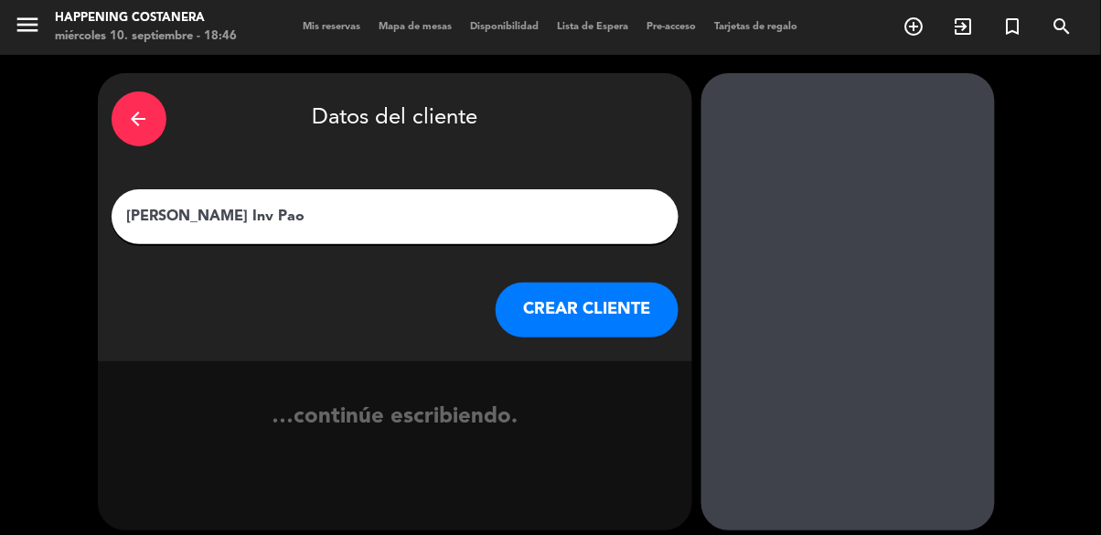
click at [650, 333] on button "CREAR CLIENTE" at bounding box center [587, 310] width 183 height 55
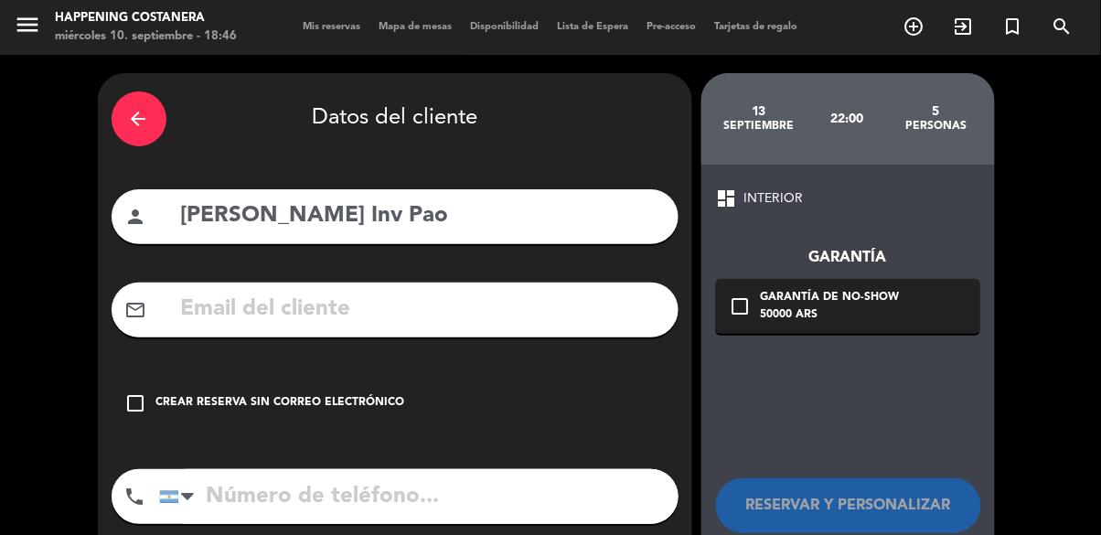
click at [131, 412] on icon "check_box_outline_blank" at bounding box center [136, 403] width 22 height 22
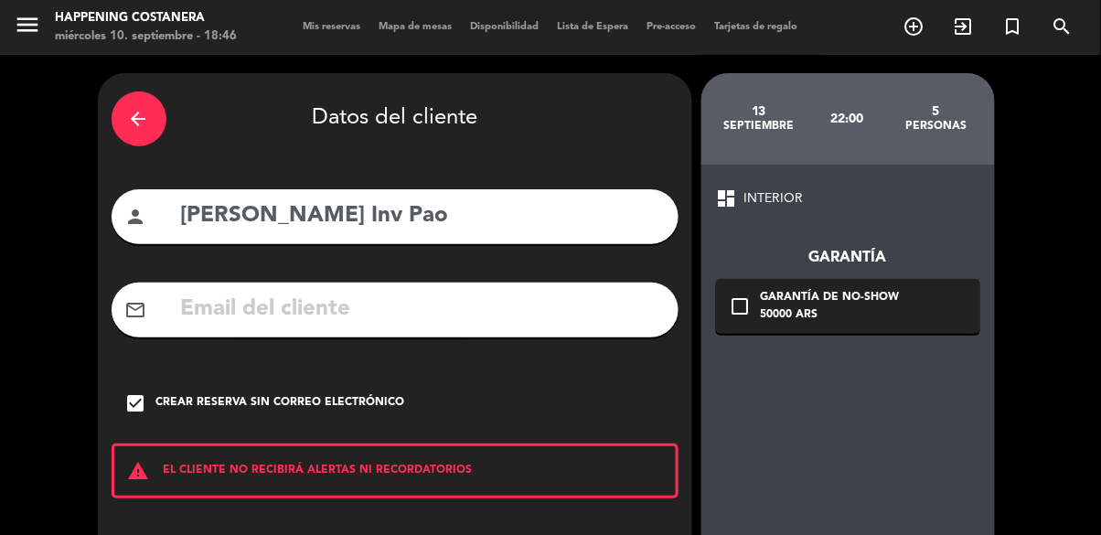
scroll to position [81, 0]
